Goal: Task Accomplishment & Management: Manage account settings

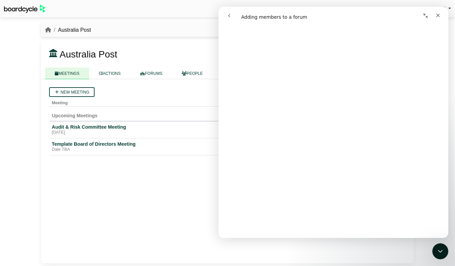
scroll to position [1237, 0]
click at [149, 87] on div "New meeting" at bounding box center [227, 92] width 356 height 10
click at [437, 13] on icon "Close" at bounding box center [437, 15] width 5 height 5
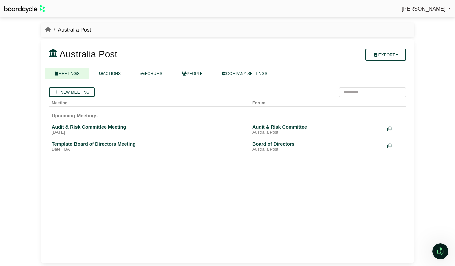
scroll to position [0, 0]
click at [263, 76] on link "COMPANY SETTINGS" at bounding box center [244, 73] width 64 height 12
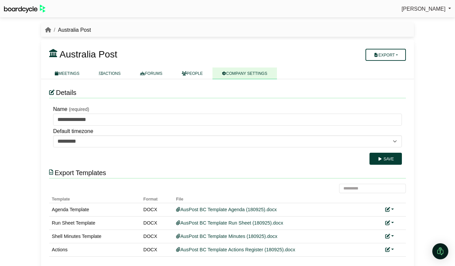
scroll to position [7, 0]
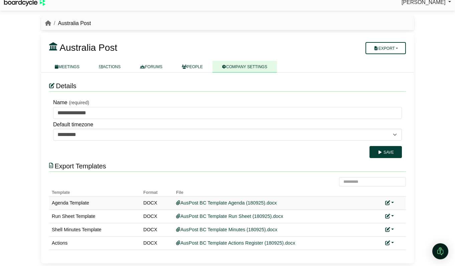
click at [390, 200] on link at bounding box center [389, 202] width 9 height 5
click at [404, 209] on link "Replace custom template" at bounding box center [419, 212] width 68 height 13
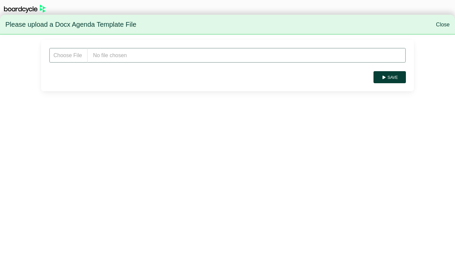
click at [128, 57] on input "file" at bounding box center [227, 55] width 356 height 15
drag, startPoint x: 444, startPoint y: 26, endPoint x: 423, endPoint y: 27, distance: 21.4
click at [444, 27] on link "Close" at bounding box center [443, 25] width 14 height 6
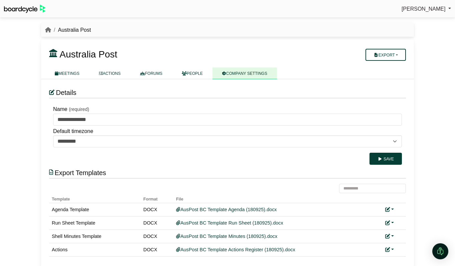
scroll to position [7, 0]
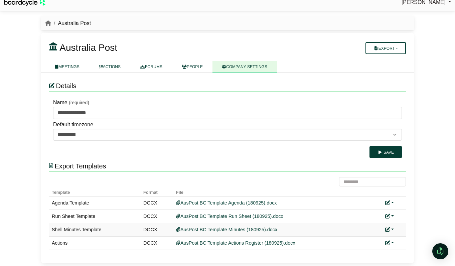
click at [388, 230] on icon at bounding box center [387, 229] width 5 height 5
click at [398, 239] on link "Replace custom template" at bounding box center [419, 239] width 68 height 13
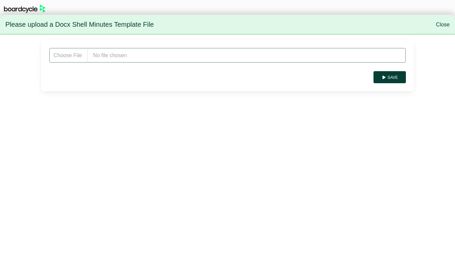
click at [103, 48] on input "file" at bounding box center [227, 55] width 356 height 15
type input "**********"
click at [395, 76] on button "Save" at bounding box center [389, 77] width 32 height 12
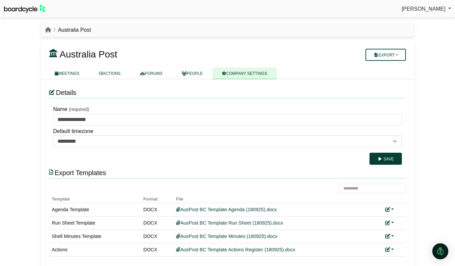
scroll to position [7, 0]
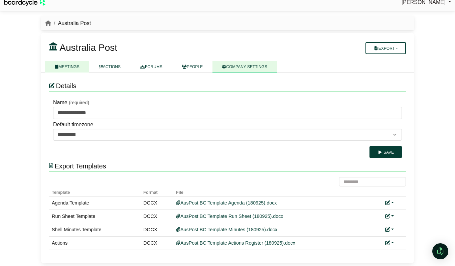
click at [64, 63] on link "MEETINGS" at bounding box center [67, 67] width 44 height 12
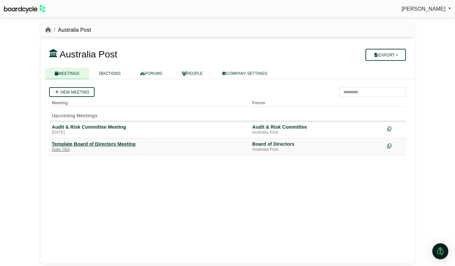
click at [71, 147] on div "Template Board of Directors Meeting" at bounding box center [149, 144] width 195 height 6
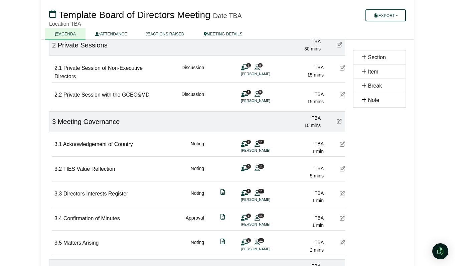
scroll to position [126, 0]
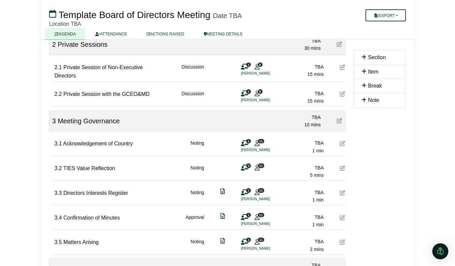
click at [340, 192] on icon at bounding box center [341, 192] width 5 height 5
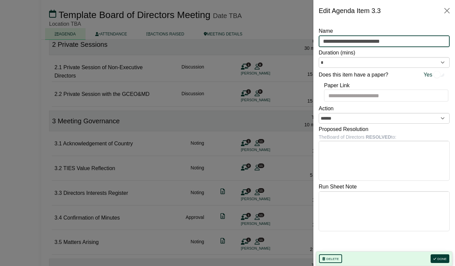
drag, startPoint x: 344, startPoint y: 42, endPoint x: 354, endPoint y: 51, distance: 13.2
click at [344, 43] on input "**********" at bounding box center [383, 41] width 131 height 12
type input "**********"
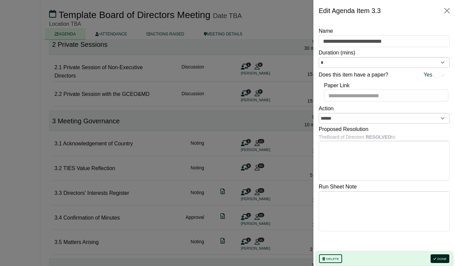
click at [442, 256] on button "Done" at bounding box center [439, 258] width 19 height 9
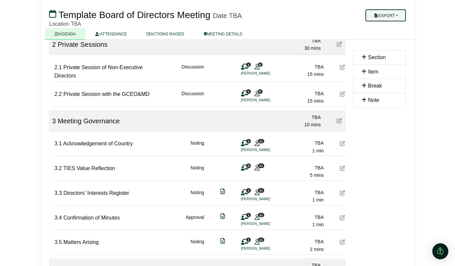
click at [399, 14] on button "Export" at bounding box center [385, 15] width 40 height 12
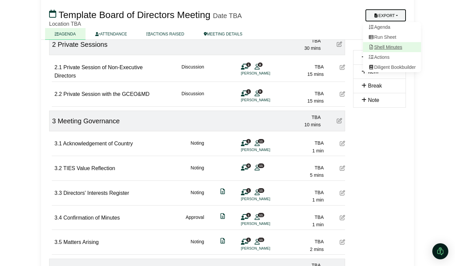
click at [393, 44] on link "Shell Minutes" at bounding box center [392, 47] width 58 height 10
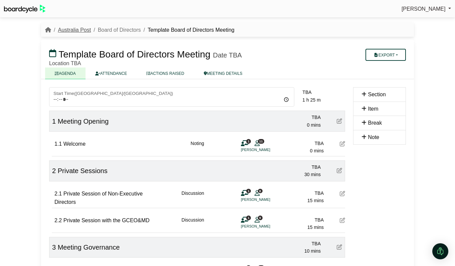
click at [71, 28] on link "Australia Post" at bounding box center [74, 30] width 33 height 6
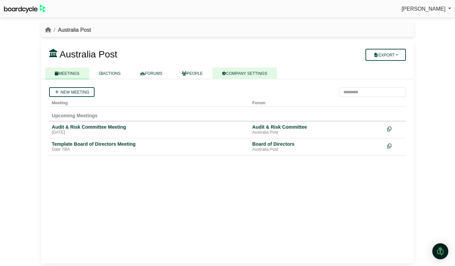
click at [260, 73] on link "COMPANY SETTINGS" at bounding box center [244, 73] width 64 height 12
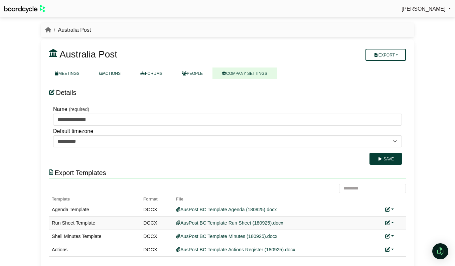
scroll to position [7, 0]
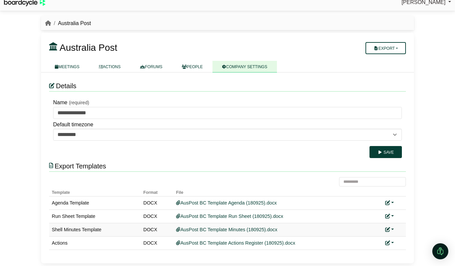
click at [392, 227] on link at bounding box center [389, 229] width 9 height 5
click at [410, 238] on link "Replace custom template" at bounding box center [419, 239] width 68 height 13
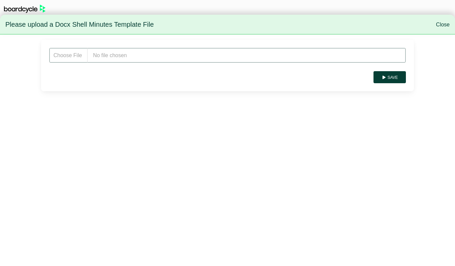
click at [226, 56] on input "file" at bounding box center [227, 55] width 356 height 15
click at [168, 49] on input "file" at bounding box center [227, 55] width 356 height 15
type input "**********"
click at [393, 74] on button "Save" at bounding box center [389, 77] width 32 height 12
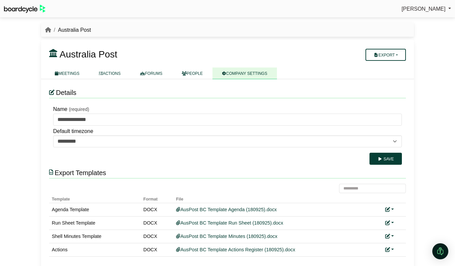
scroll to position [7, 0]
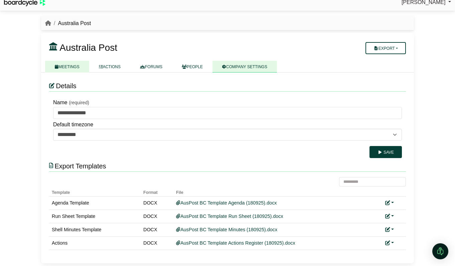
click at [60, 70] on link "MEETINGS" at bounding box center [67, 67] width 44 height 12
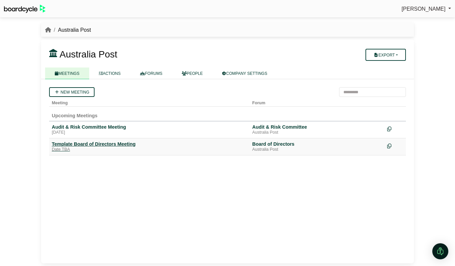
click at [91, 144] on div "Template Board of Directors Meeting" at bounding box center [149, 144] width 195 height 6
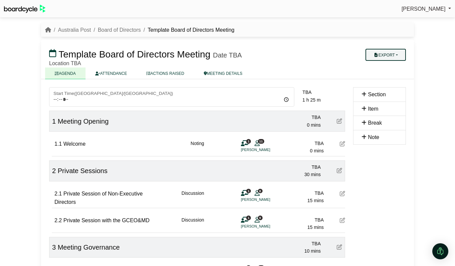
click at [397, 50] on button "Export" at bounding box center [385, 55] width 40 height 12
click at [393, 86] on link "Shell Minutes" at bounding box center [392, 86] width 58 height 10
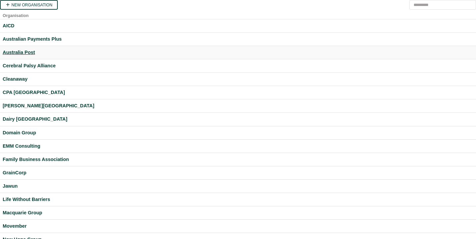
click at [29, 50] on div "Australia Post" at bounding box center [238, 53] width 471 height 8
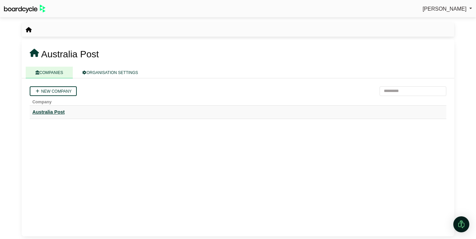
click at [62, 113] on div "Australia Post" at bounding box center [237, 112] width 411 height 8
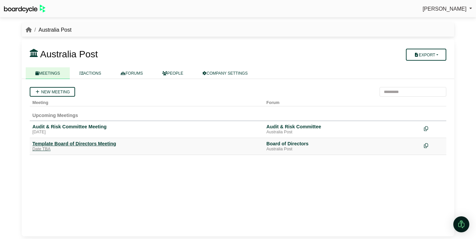
click at [63, 142] on div "Template Board of Directors Meeting" at bounding box center [146, 144] width 229 height 6
